Goal: Transaction & Acquisition: Purchase product/service

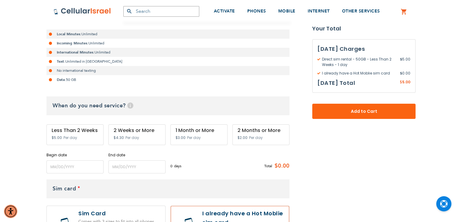
scroll to position [152, 0]
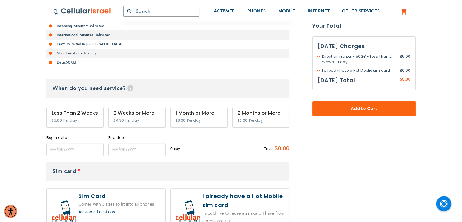
click at [75, 123] on div "Less Than 2 Weeks $5.00 Per day" at bounding box center [74, 117] width 57 height 21
click at [82, 113] on div "Less Than 2 Weeks" at bounding box center [75, 112] width 47 height 5
click at [76, 151] on input "name" at bounding box center [74, 149] width 57 height 13
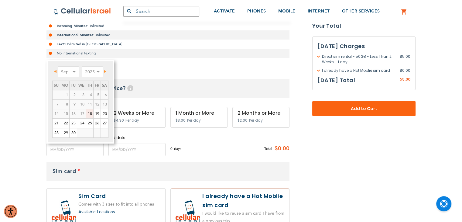
click at [90, 112] on link "18" at bounding box center [89, 113] width 7 height 9
type input "[DATE]"
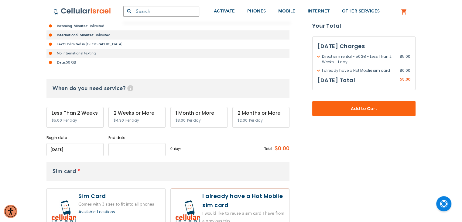
click at [113, 147] on input "name" at bounding box center [136, 149] width 57 height 13
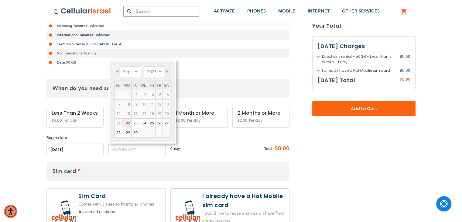
click at [125, 123] on link "22" at bounding box center [126, 122] width 9 height 9
type input "[DATE]"
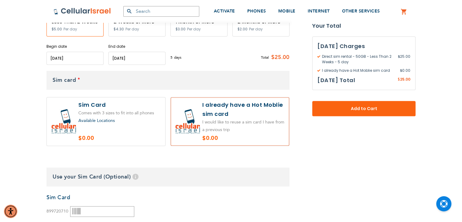
scroll to position [304, 0]
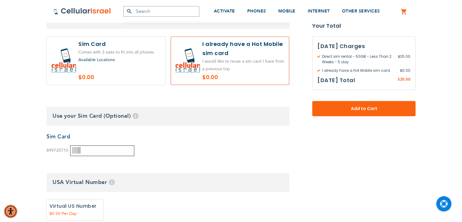
click at [101, 154] on input "text" at bounding box center [102, 150] width 64 height 11
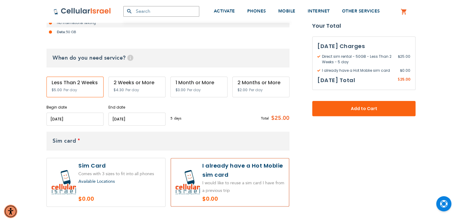
scroll to position [243, 0]
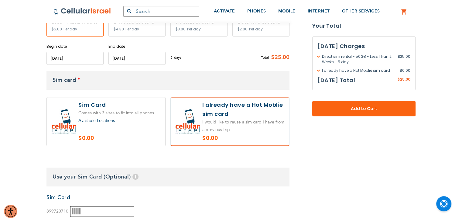
click at [110, 212] on input "text" at bounding box center [102, 211] width 64 height 11
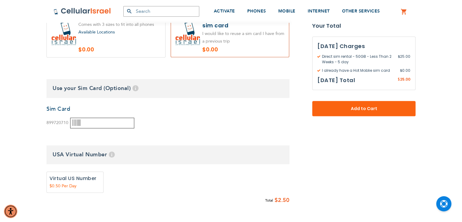
scroll to position [365, 0]
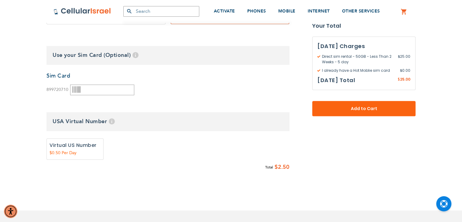
click at [83, 147] on label "Add" at bounding box center [74, 148] width 57 height 21
radio input "true"
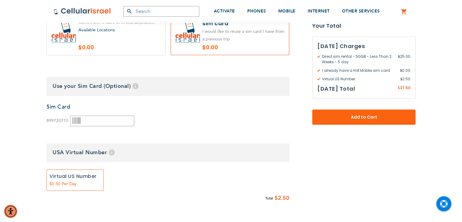
scroll to position [304, 0]
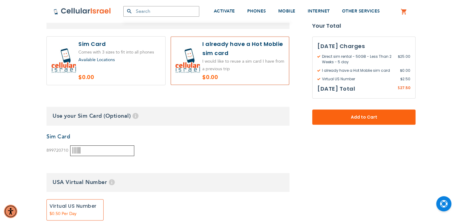
click at [84, 147] on input "text" at bounding box center [102, 150] width 64 height 11
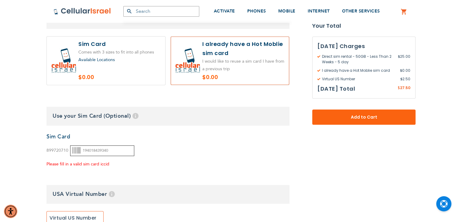
type input "194018439340"
click at [138, 159] on div "None Sim Card 899720710 0" at bounding box center [167, 150] width 243 height 35
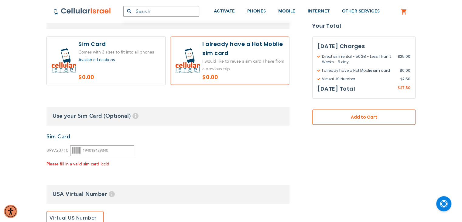
click at [352, 123] on button "Add to Cart" at bounding box center [363, 116] width 103 height 15
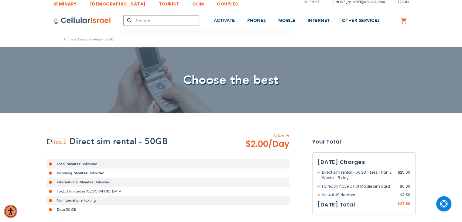
scroll to position [0, 0]
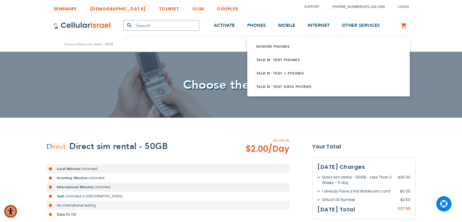
click at [270, 46] on link "Kosher Phones" at bounding box center [320, 46] width 129 height 6
